Goal: Task Accomplishment & Management: Complete application form

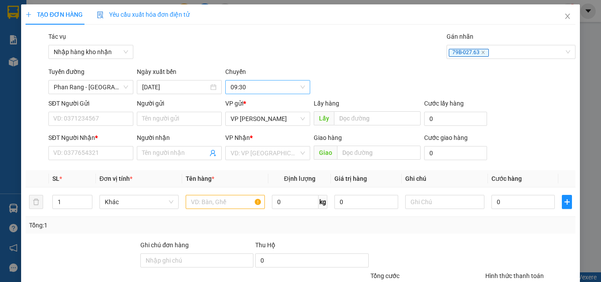
click at [259, 84] on span "09:30" at bounding box center [268, 87] width 74 height 13
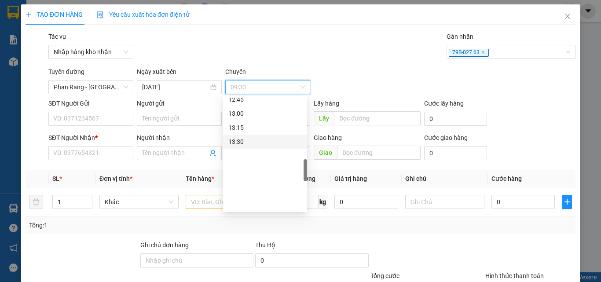
scroll to position [396, 0]
click at [243, 161] on div "12:15" at bounding box center [265, 160] width 74 height 10
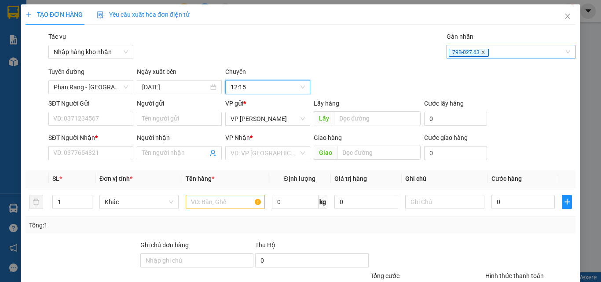
click at [481, 51] on icon "close" at bounding box center [483, 52] width 4 height 4
click at [477, 51] on div at bounding box center [507, 52] width 116 height 11
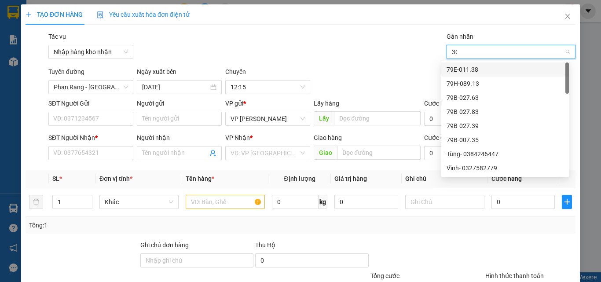
type input "303"
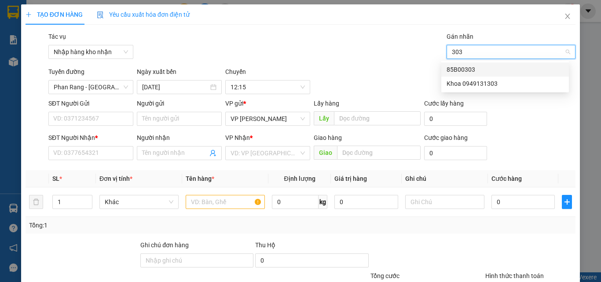
click at [465, 68] on div "85B00303" at bounding box center [505, 70] width 117 height 10
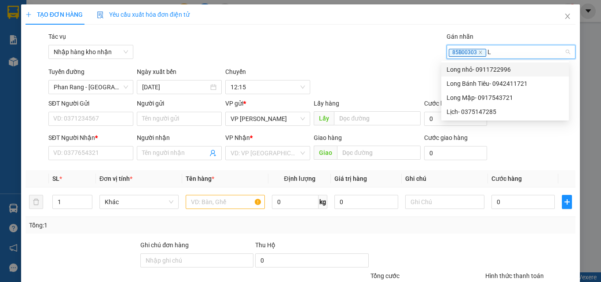
type input "LI"
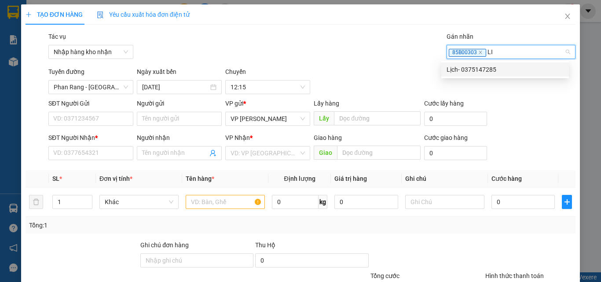
click at [481, 64] on div "Lịch- 0375147285" at bounding box center [506, 70] width 128 height 14
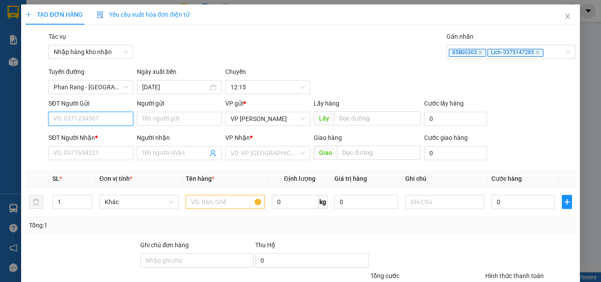
click at [90, 113] on input "SĐT Người Gửi" at bounding box center [90, 119] width 85 height 14
type input "0335802959"
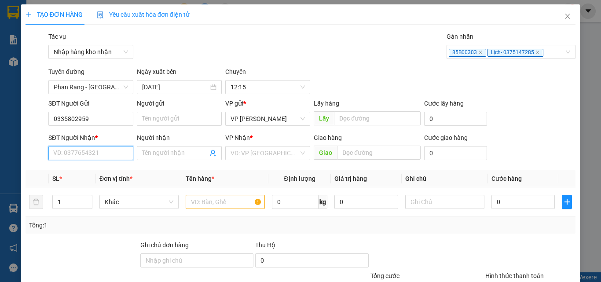
click at [96, 152] on input "SĐT Người Nhận *" at bounding box center [90, 153] width 85 height 14
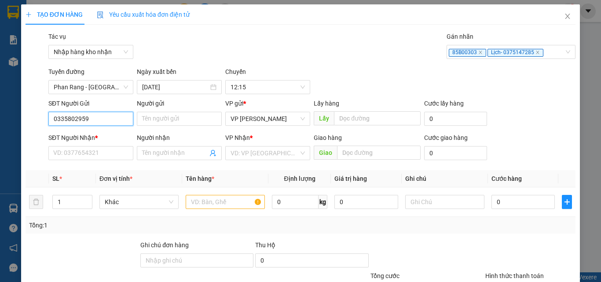
drag, startPoint x: 96, startPoint y: 117, endPoint x: 40, endPoint y: 117, distance: 55.9
click at [40, 117] on div "SĐT Người Gửi 0335802959 0335802959 Người gửi Tên người gửi VP gửi * VP [PERSON…" at bounding box center [301, 114] width 552 height 31
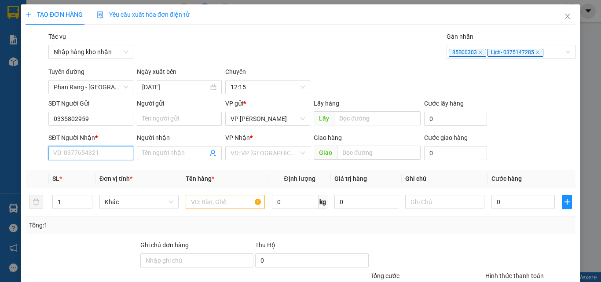
click at [68, 154] on input "SĐT Người Nhận *" at bounding box center [90, 153] width 85 height 14
paste input "0335802959"
type input "0335802959"
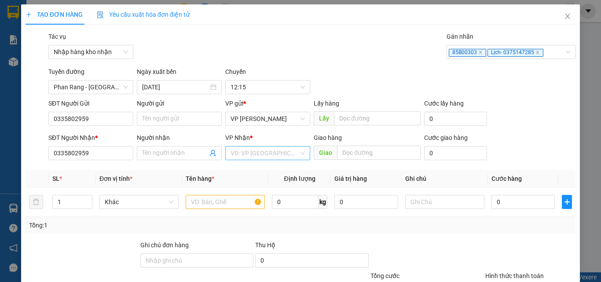
click at [244, 155] on input "search" at bounding box center [265, 153] width 68 height 13
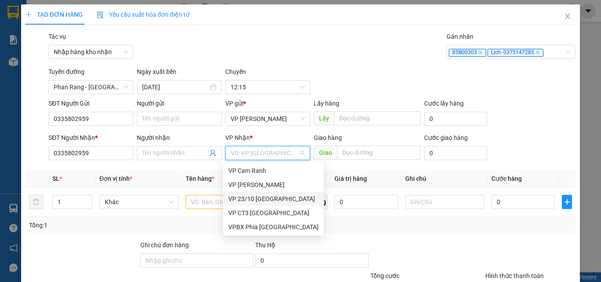
click at [260, 196] on div "VP 23/10 [GEOGRAPHIC_DATA]" at bounding box center [273, 199] width 90 height 10
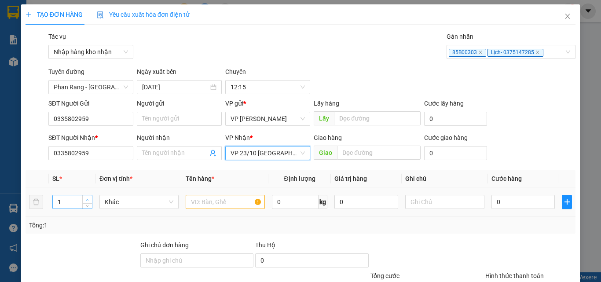
type input "2"
click at [90, 200] on span "Increase Value" at bounding box center [87, 199] width 10 height 8
click at [217, 203] on input "text" at bounding box center [225, 202] width 79 height 14
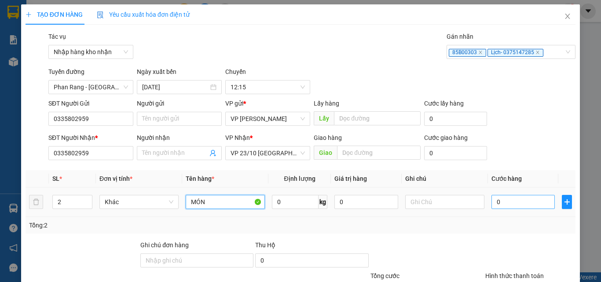
type input "MÓN"
click at [509, 200] on input "0" at bounding box center [523, 202] width 63 height 14
type input "7"
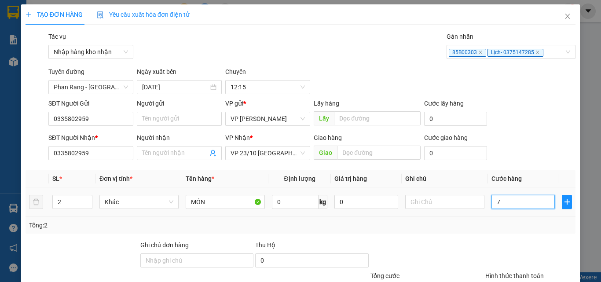
type input "70"
type input "700"
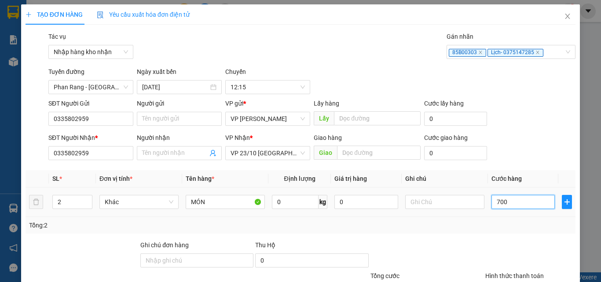
type input "700"
type input "7.000"
type input "70.000"
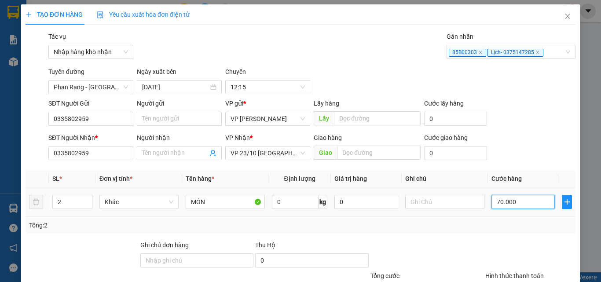
type input "70.000"
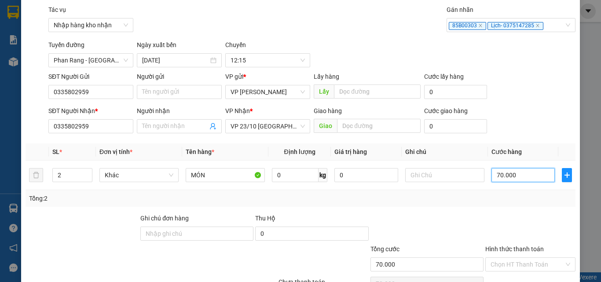
scroll to position [103, 0]
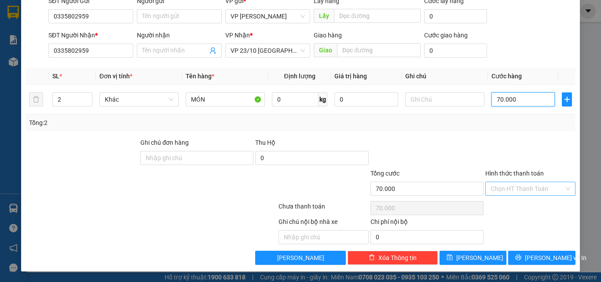
type input "70.000"
click at [500, 182] on input "Hình thức thanh toán" at bounding box center [528, 188] width 74 height 13
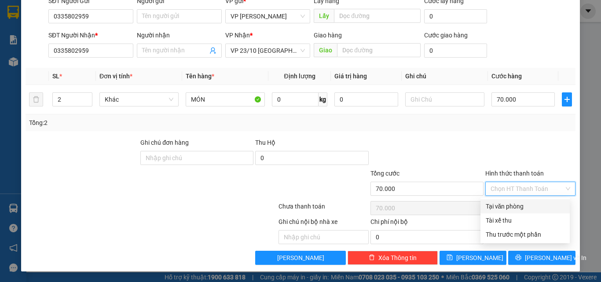
click at [490, 205] on div "Tại văn phòng" at bounding box center [525, 207] width 79 height 10
type input "0"
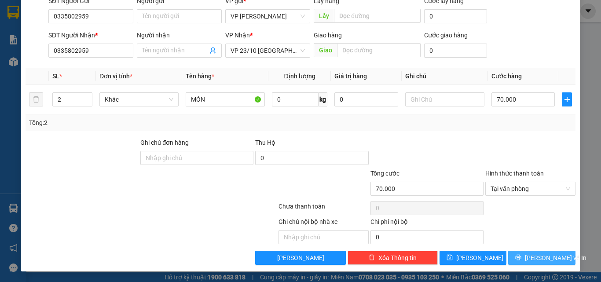
click at [527, 257] on button "[PERSON_NAME] và In" at bounding box center [541, 258] width 67 height 14
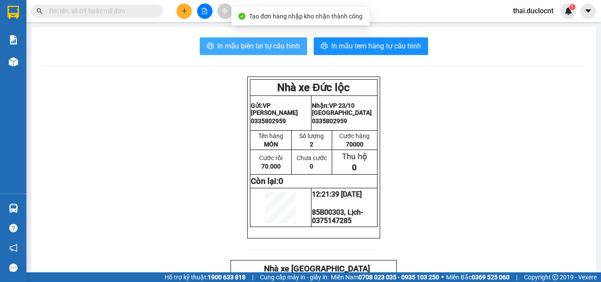
click at [264, 52] on button "In mẫu biên lai tự cấu hình" at bounding box center [253, 46] width 107 height 18
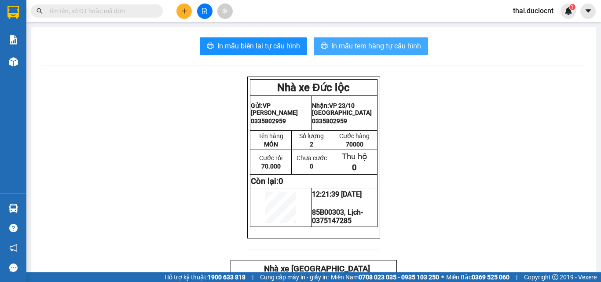
click at [374, 43] on span "In mẫu tem hàng tự cấu hình" at bounding box center [376, 46] width 90 height 11
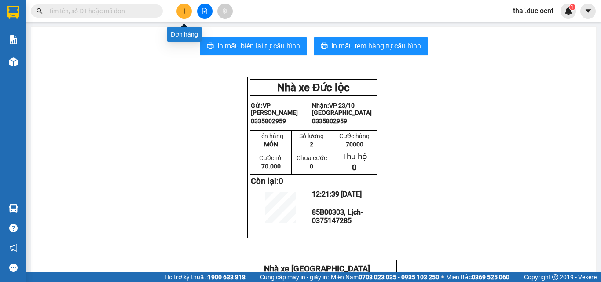
click at [183, 11] on icon "plus" at bounding box center [184, 11] width 6 height 6
